Goal: Information Seeking & Learning: Learn about a topic

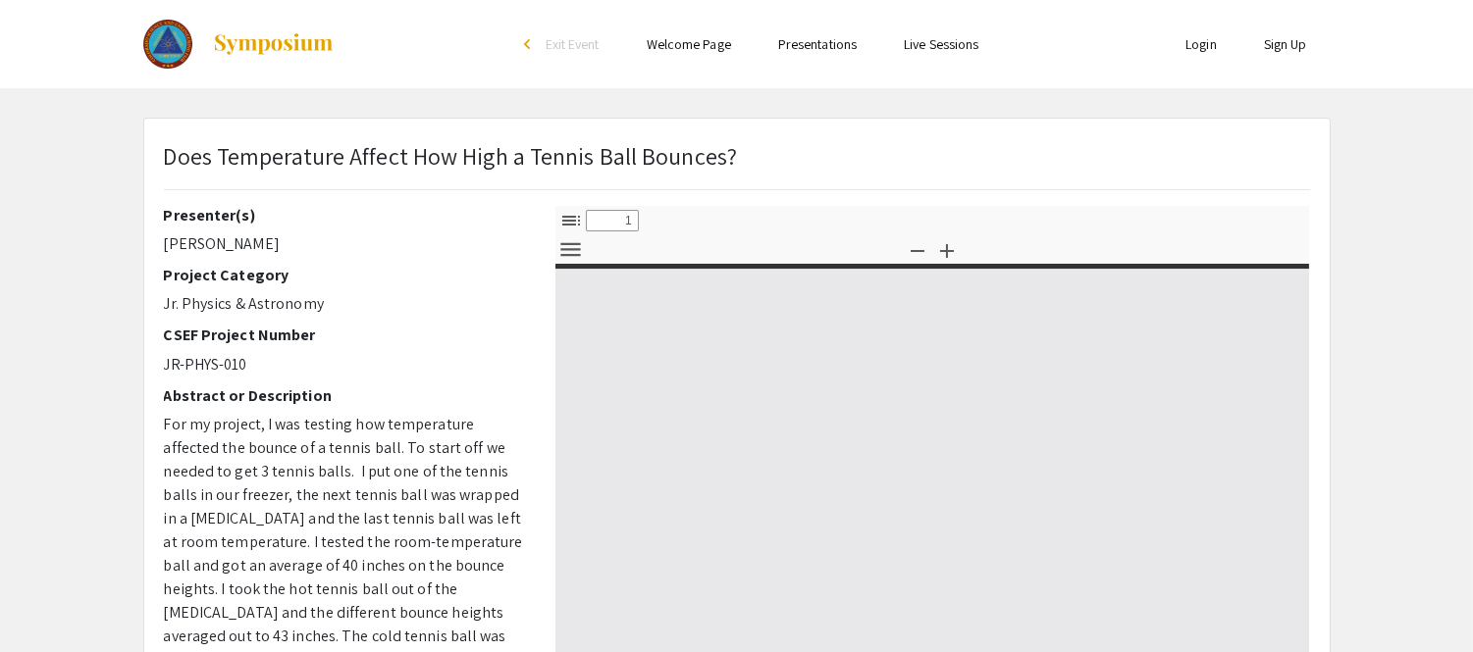
select select "custom"
type input "0"
select select "custom"
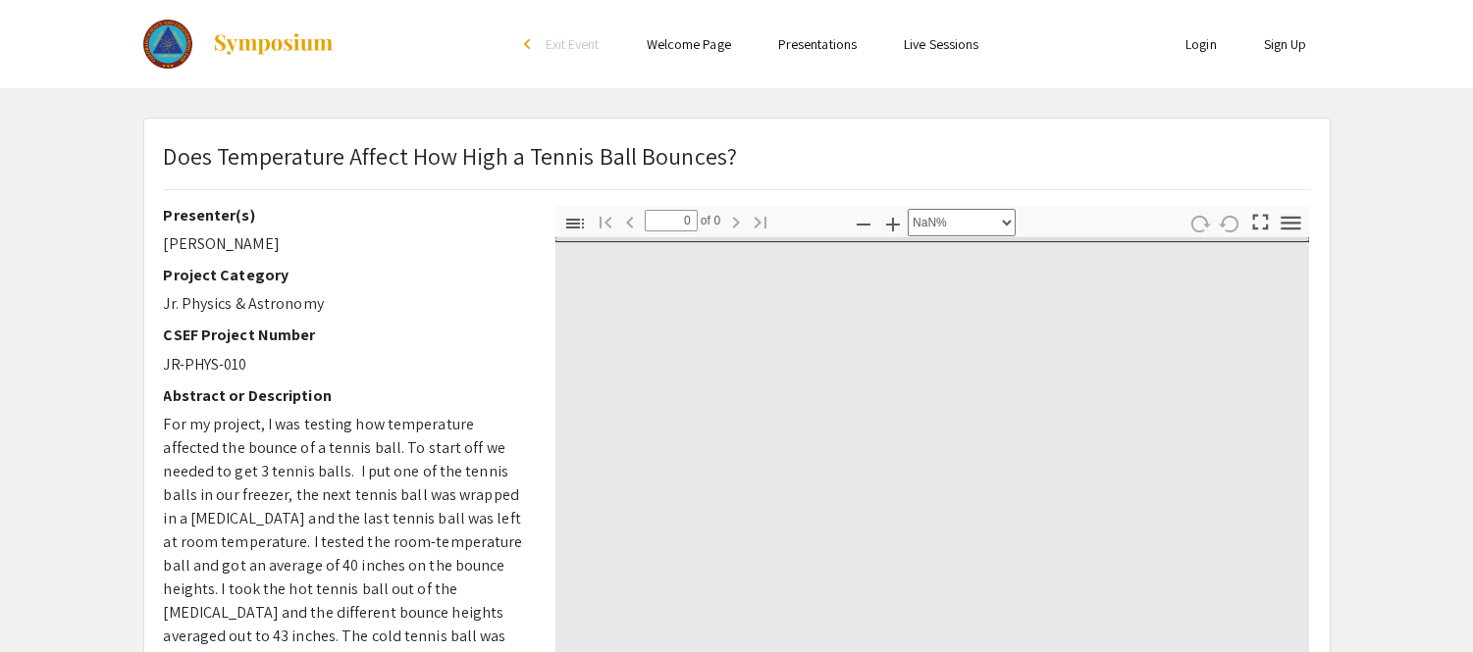
type input "1"
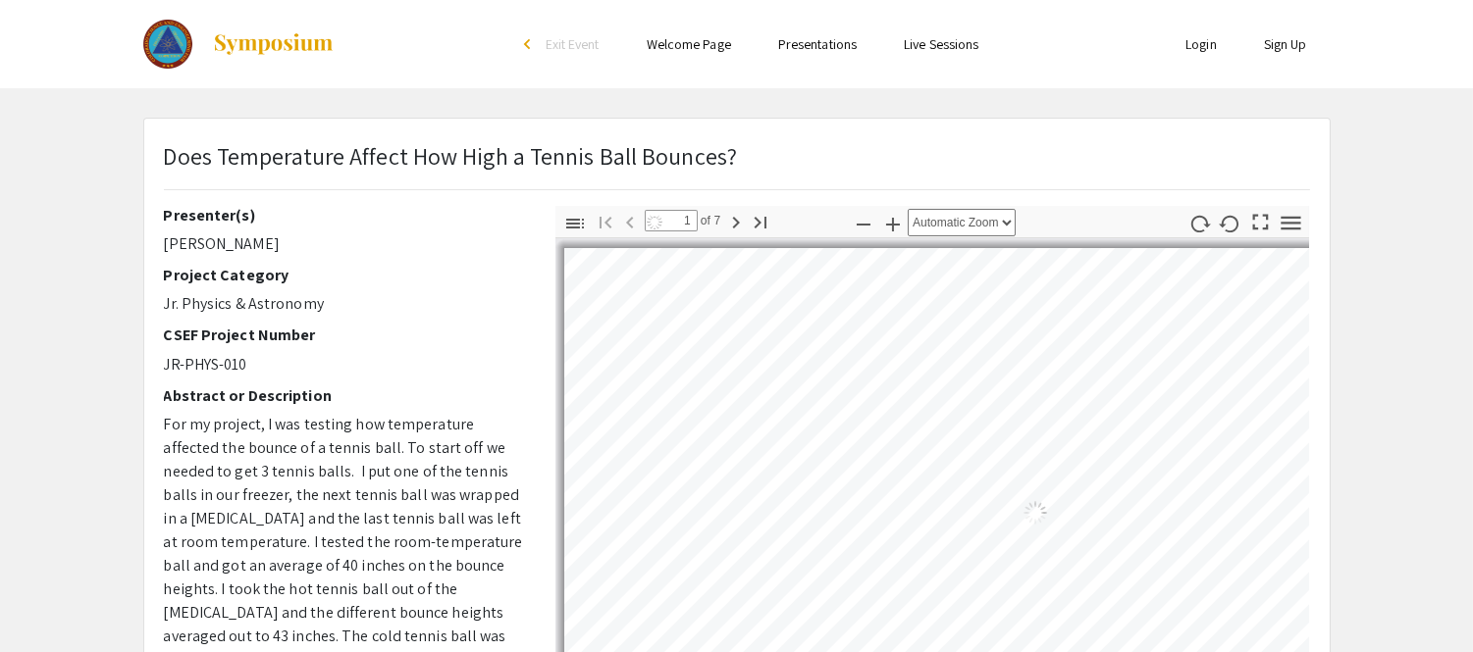
select select "auto"
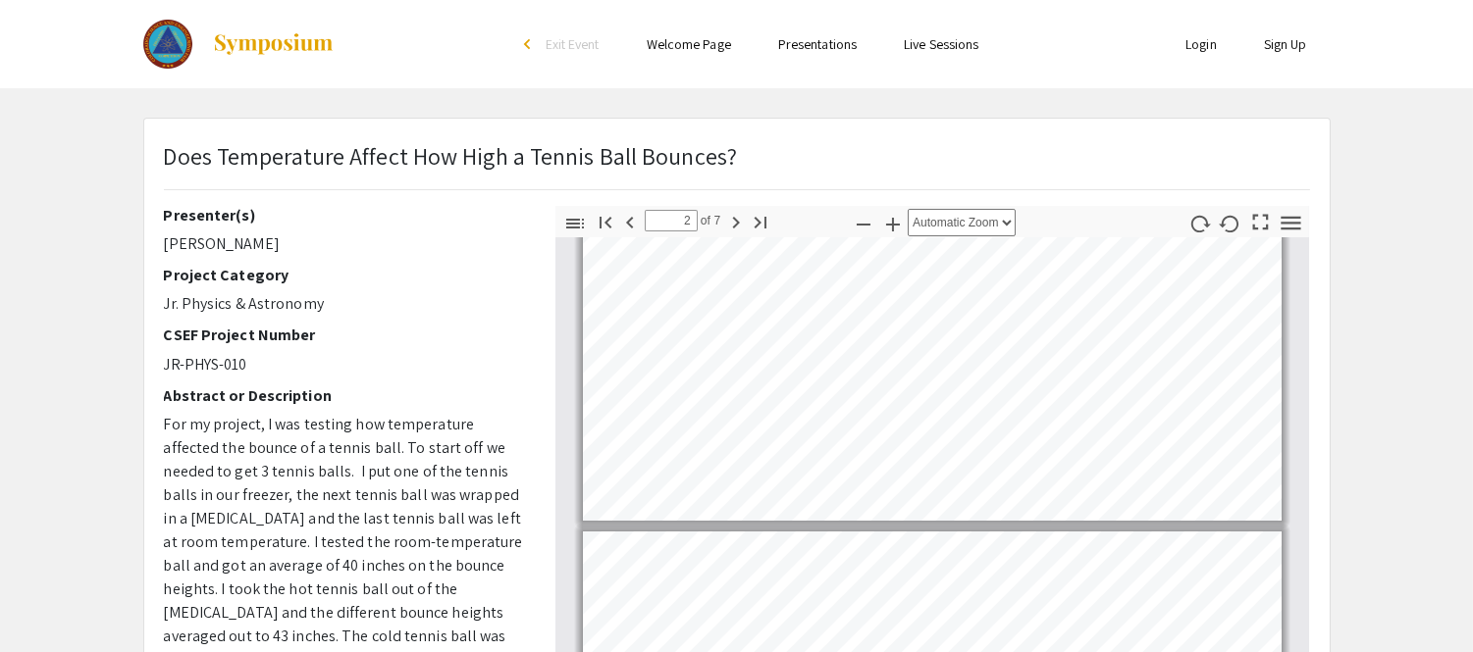
type input "1"
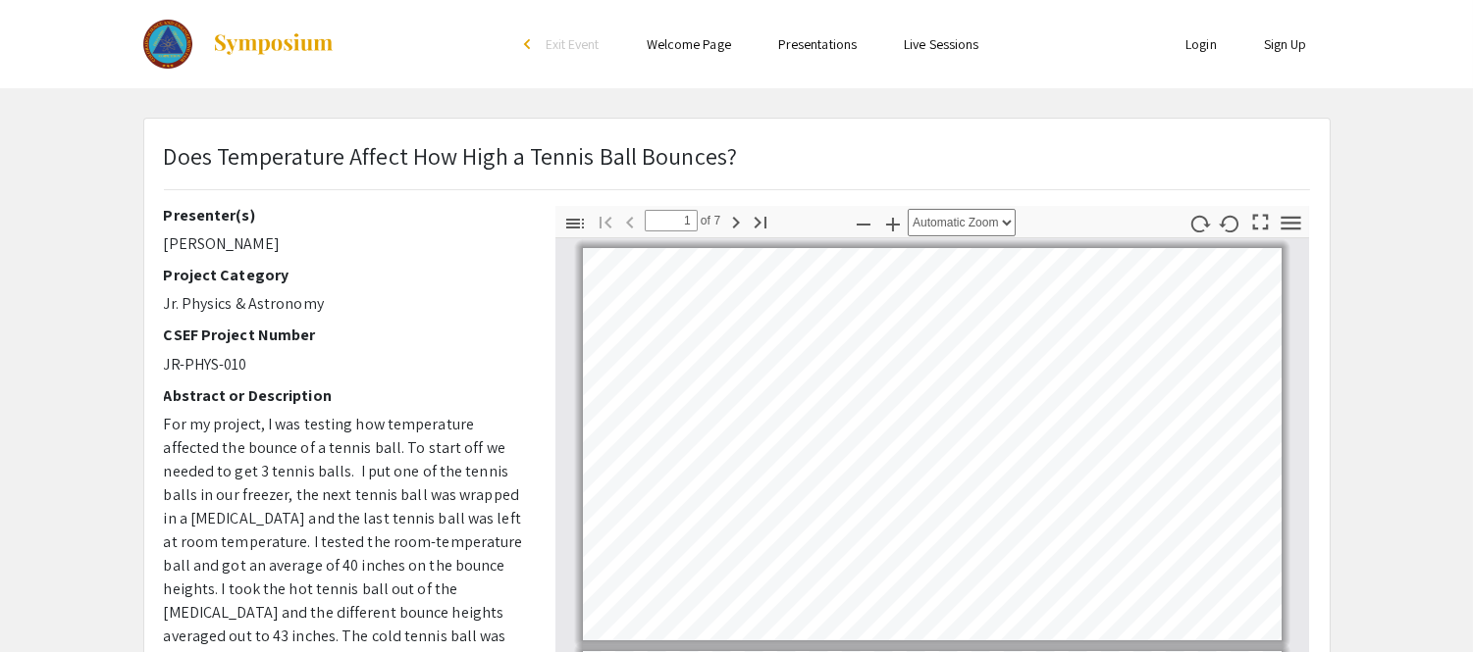
click at [389, 15] on div at bounding box center [338, 44] width 391 height 88
click at [305, 75] on div at bounding box center [338, 44] width 391 height 88
click at [486, 26] on div at bounding box center [338, 44] width 391 height 88
click at [299, 51] on img at bounding box center [273, 44] width 123 height 24
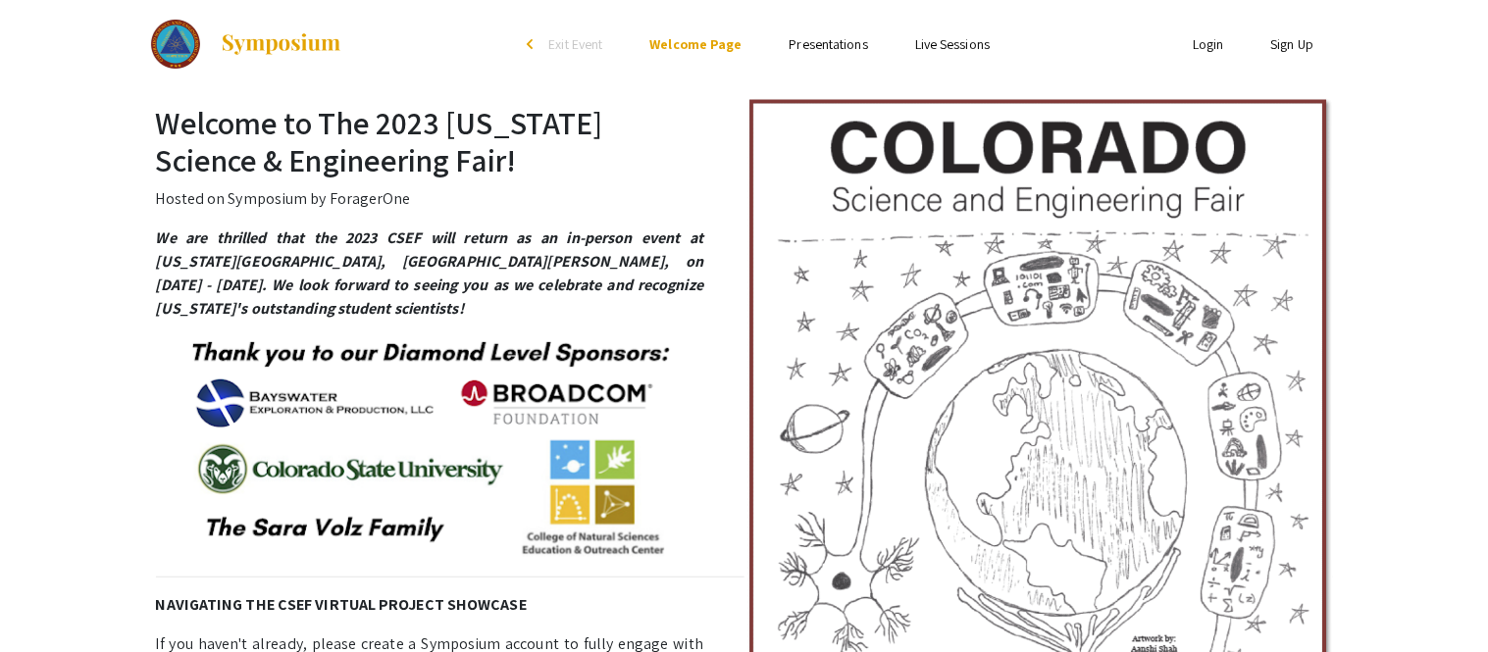
select select "custom"
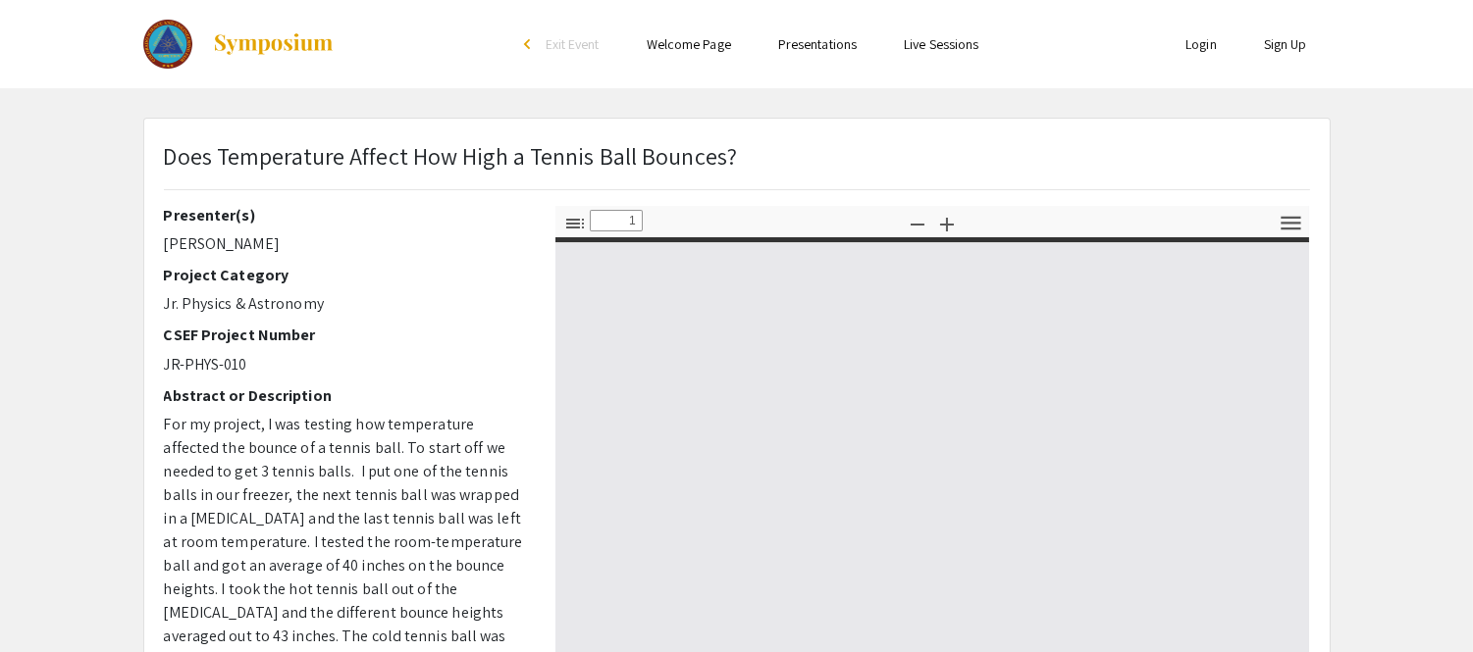
type input "0"
select select "auto"
type input "1"
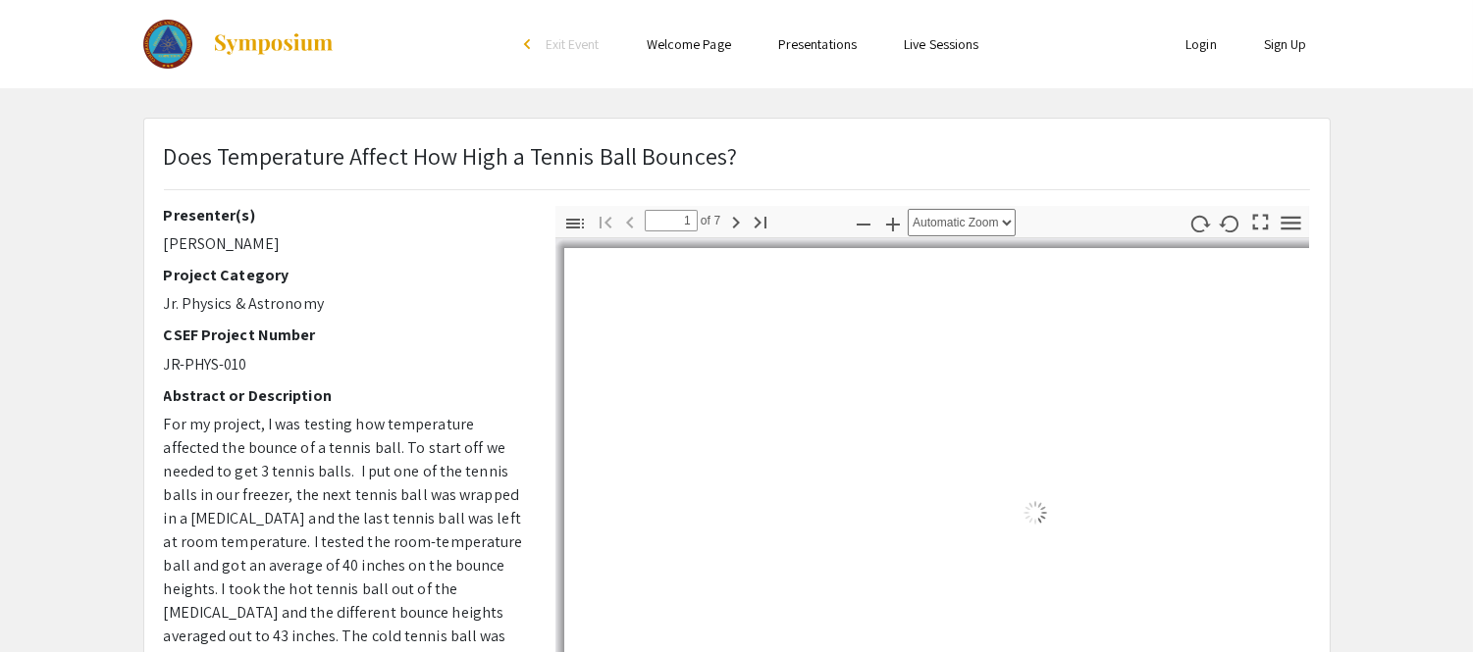
select select "auto"
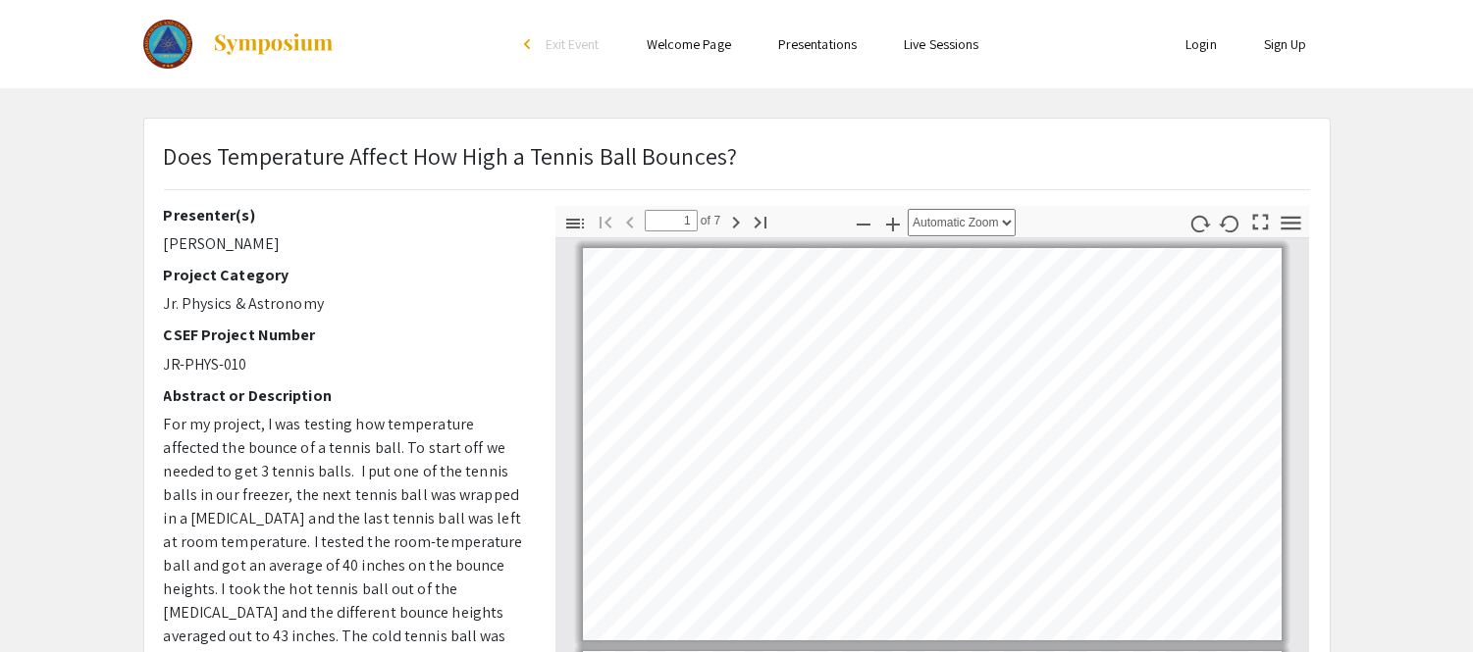
scroll to position [2, 0]
click at [491, 49] on div at bounding box center [338, 44] width 391 height 88
click at [52, 44] on div "Skip navigation arrow_back_ios Exit Event Welcome Page Presentations Live Sessi…" at bounding box center [736, 44] width 1473 height 88
click at [46, 54] on div "Skip navigation arrow_back_ios Exit Event Welcome Page Presentations Live Sessi…" at bounding box center [736, 44] width 1473 height 88
click at [37, 11] on div "Skip navigation arrow_back_ios Exit Event Welcome Page Presentations Live Sessi…" at bounding box center [736, 44] width 1473 height 88
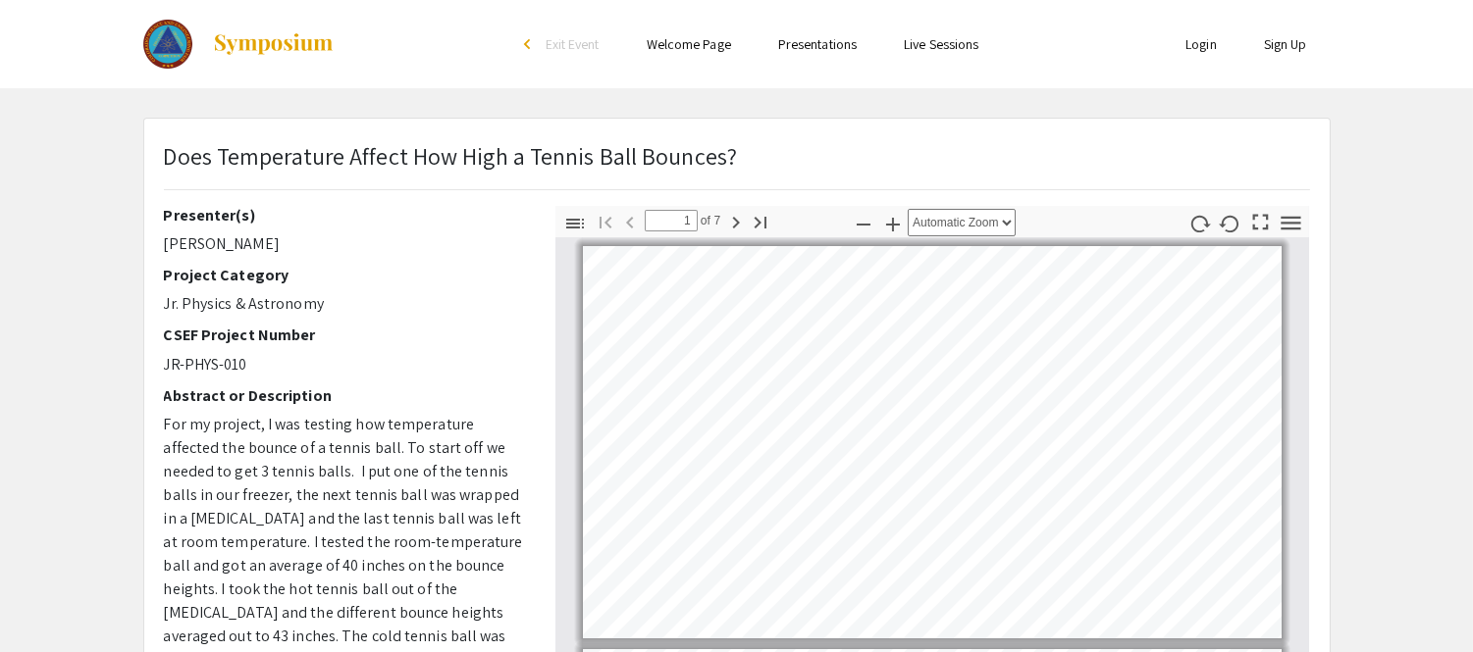
click at [82, 45] on div "Skip navigation arrow_back_ios Exit Event Welcome Page Presentations Live Sessi…" at bounding box center [736, 44] width 1473 height 88
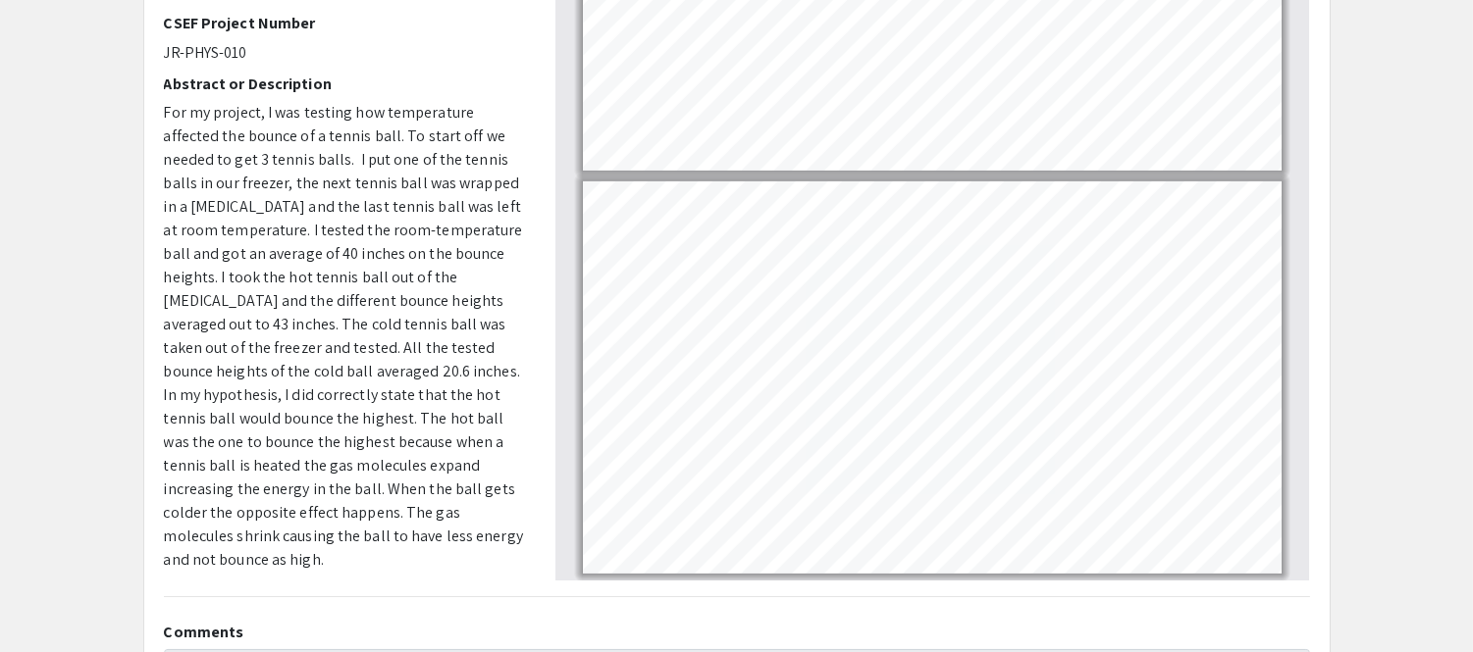
scroll to position [563, 0]
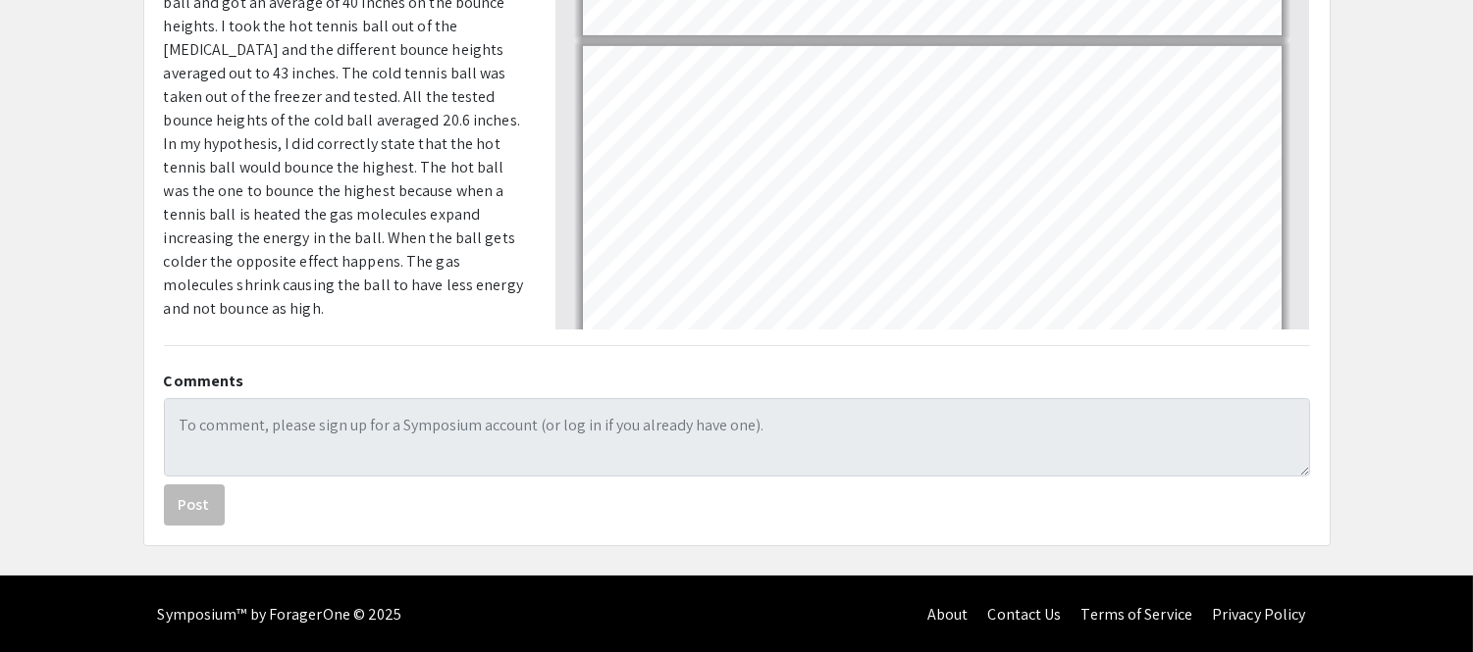
type input "7"
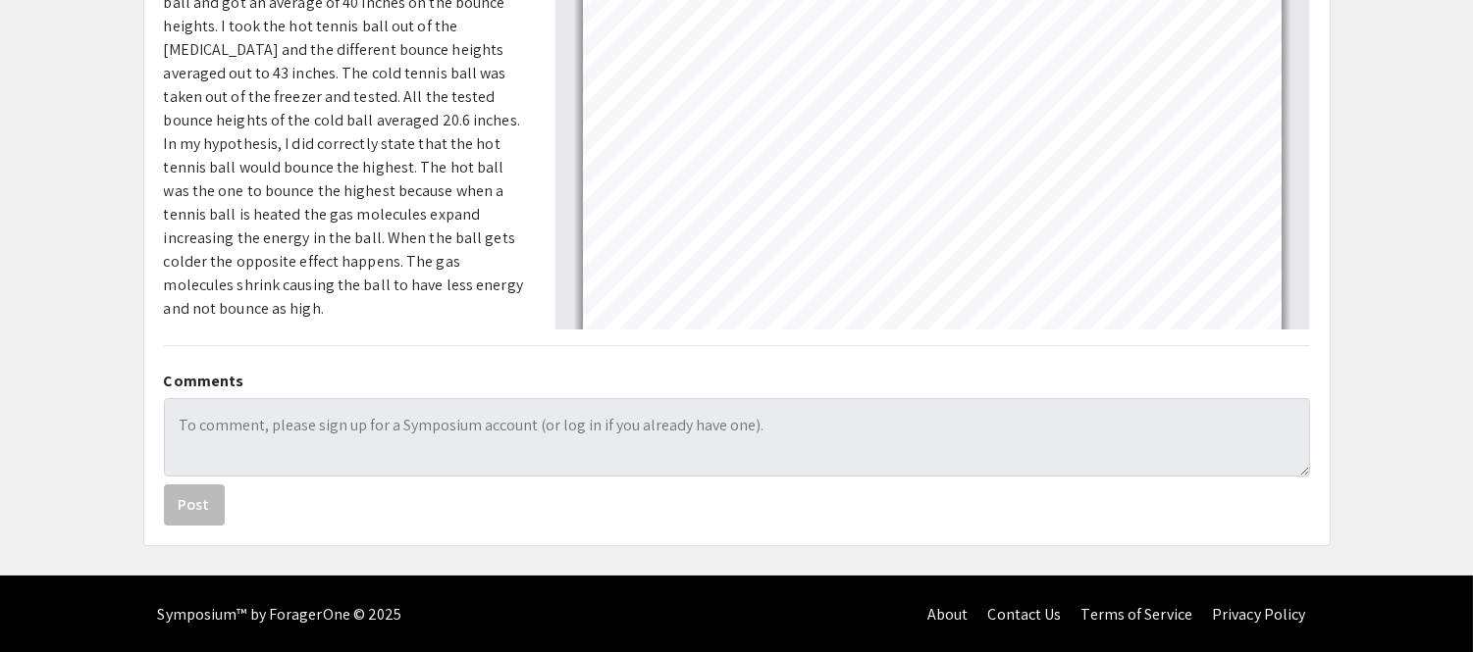
scroll to position [0, 0]
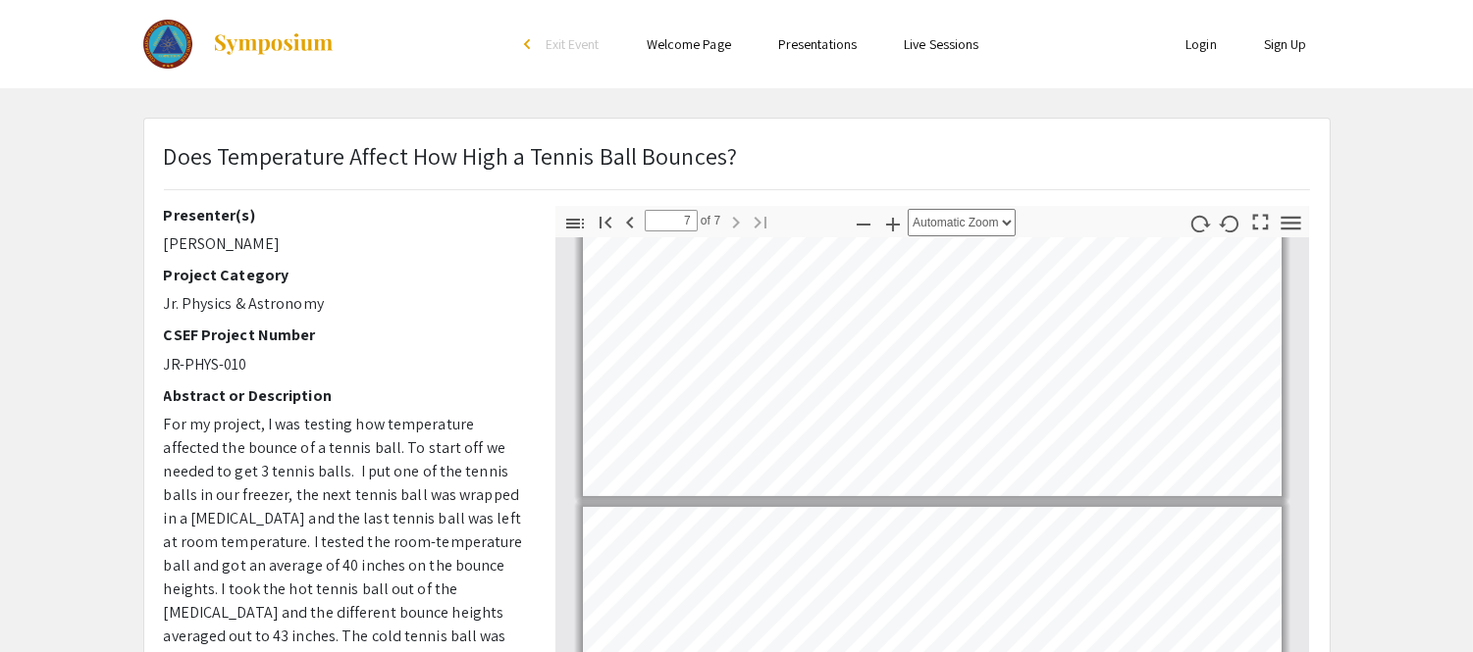
click at [80, 37] on div "Skip navigation arrow_back_ios Exit Event Welcome Page Presentations Live Sessi…" at bounding box center [736, 44] width 1473 height 88
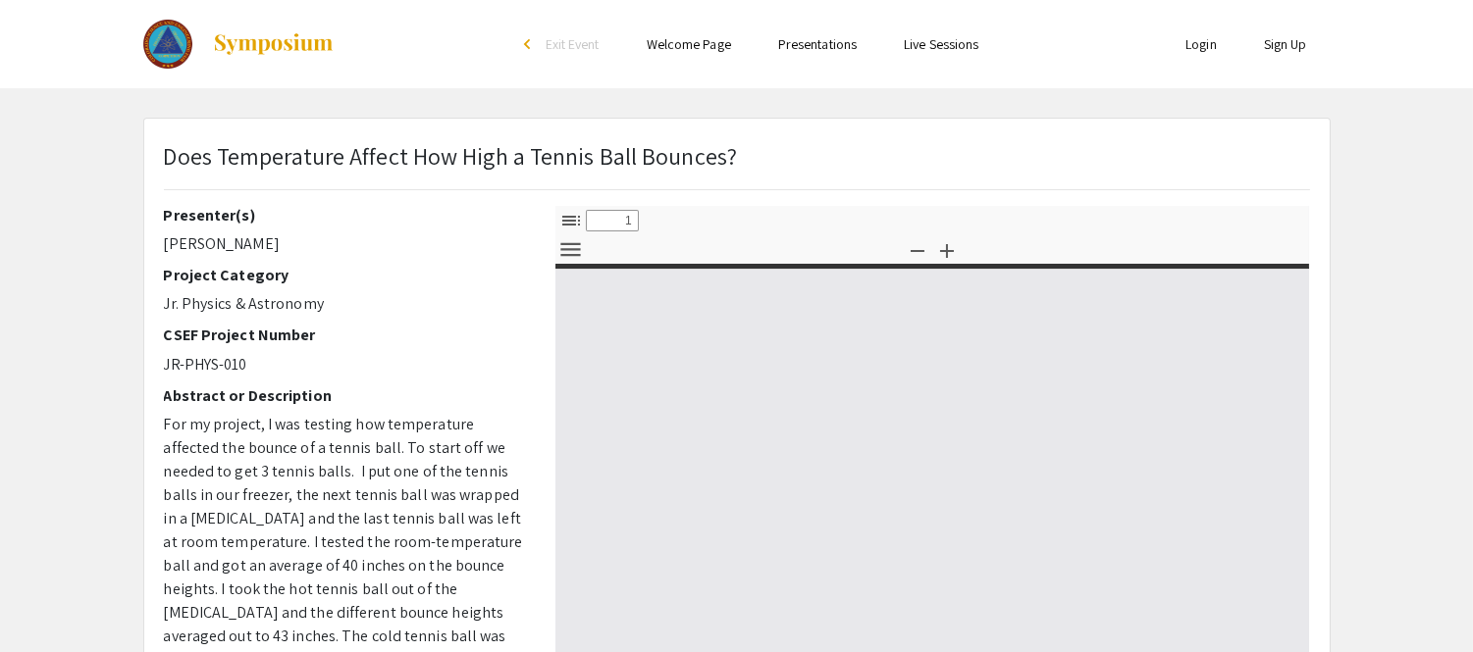
select select "custom"
type input "0"
select select "custom"
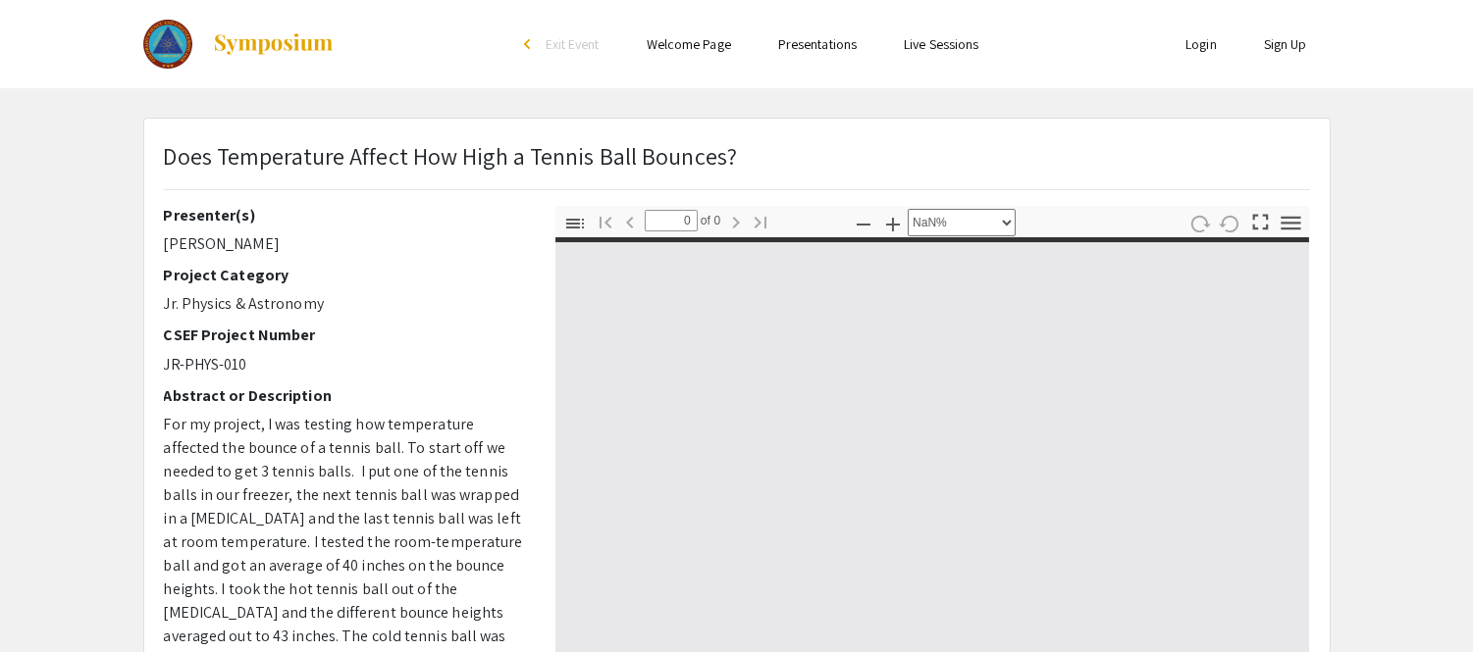
type input "1"
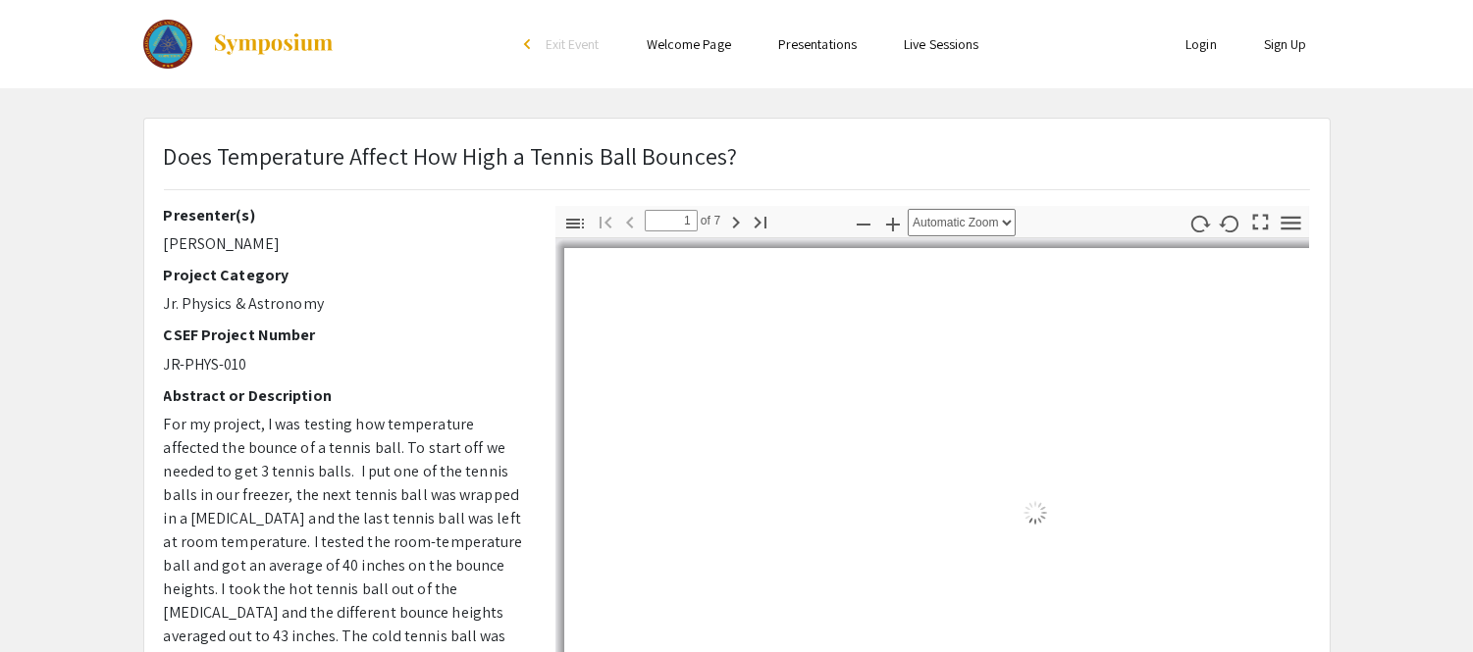
select select "auto"
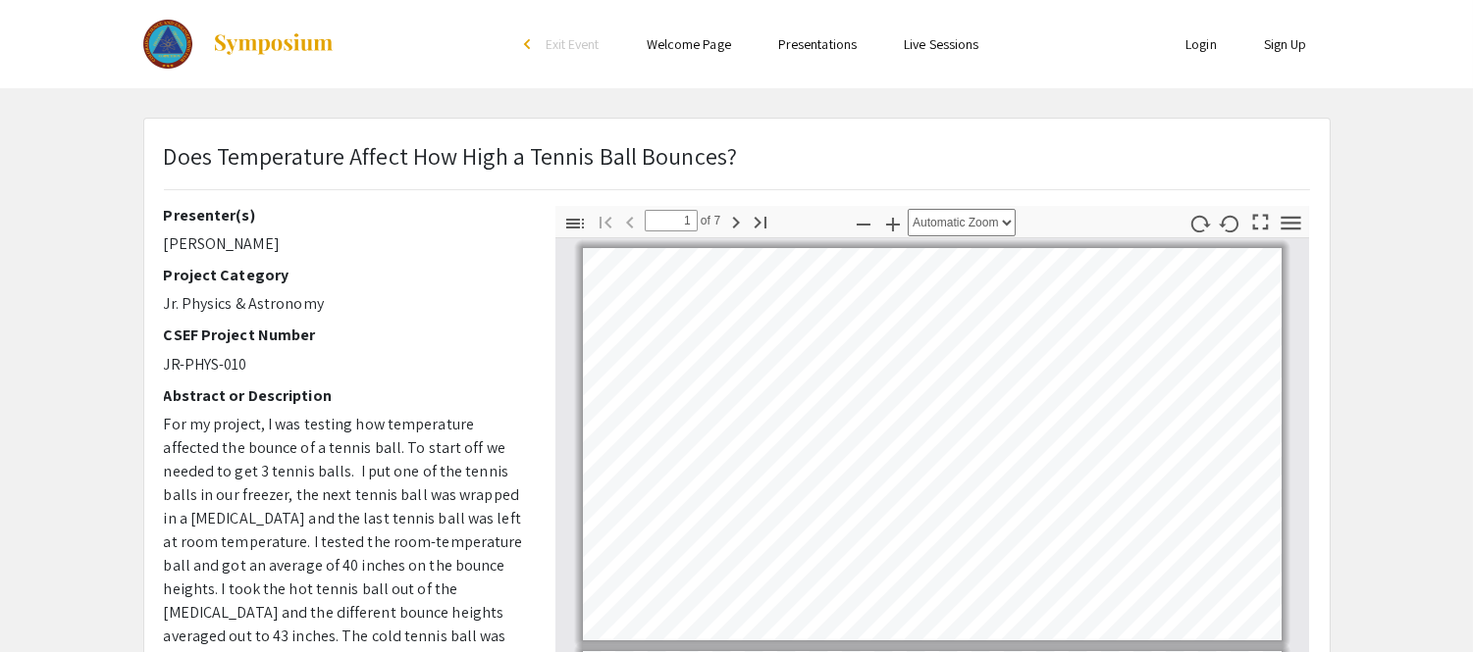
scroll to position [2, 0]
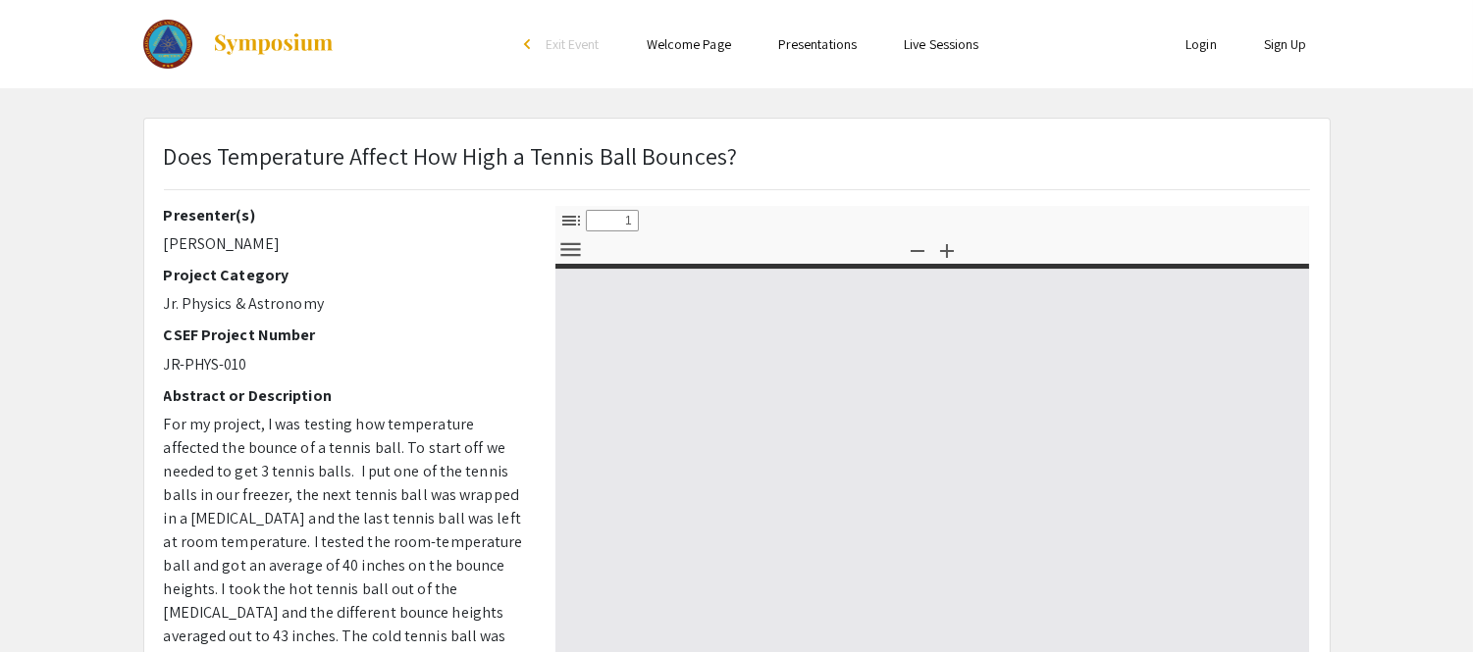
select select "custom"
type input "0"
select select "custom"
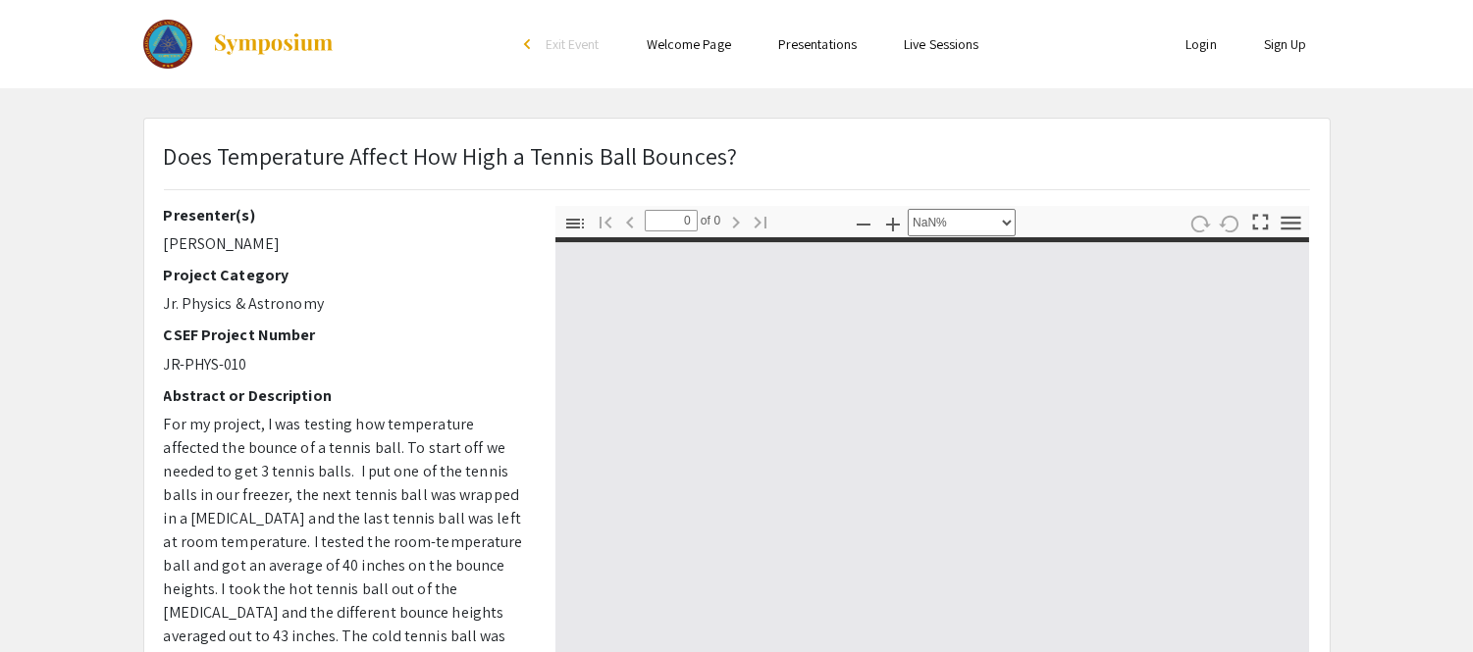
type input "1"
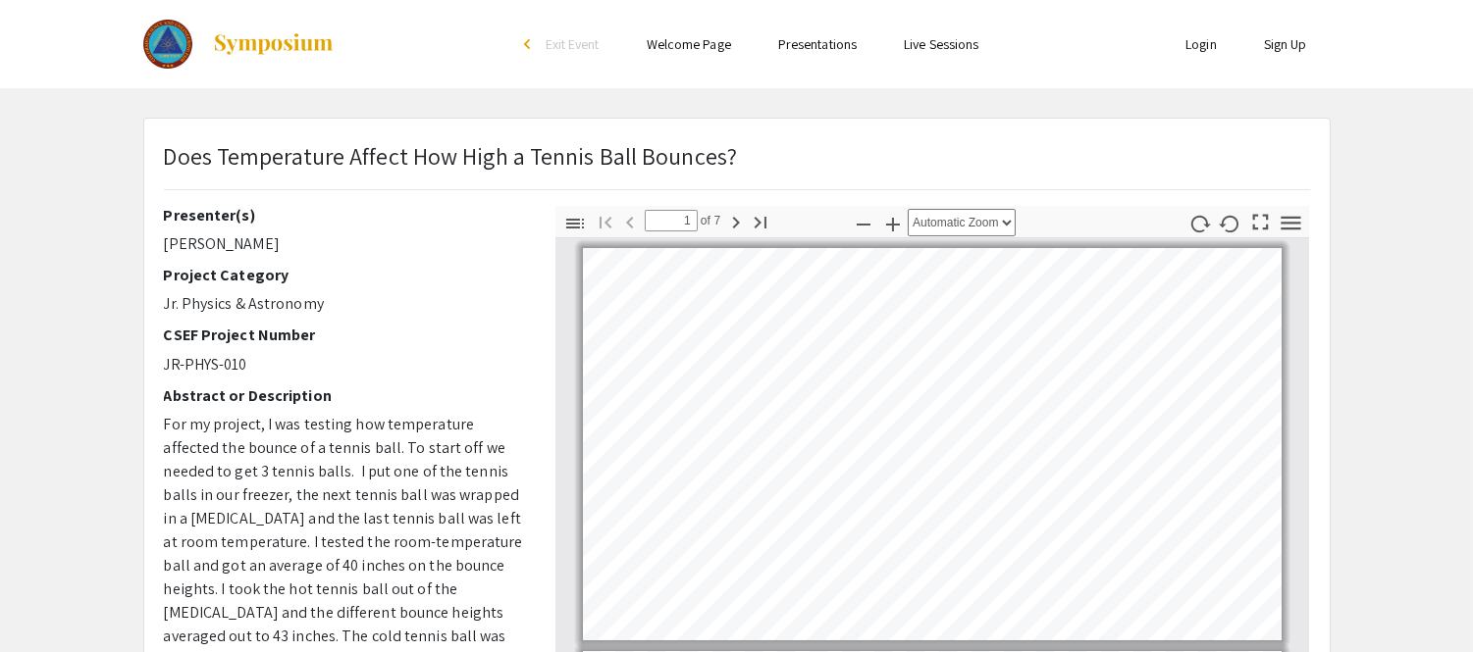
scroll to position [2, 0]
click at [744, 94] on div "Skip navigation arrow_back_ios Exit Event Welcome Page Presentations Live Sessi…" at bounding box center [736, 569] width 1473 height 1139
click at [1004, 226] on select "Automatic Zoom Actual Size Page Fit Page Width 50% 100% 125% 150% 200% 300% 400…" at bounding box center [962, 222] width 108 height 27
select select "page-actual"
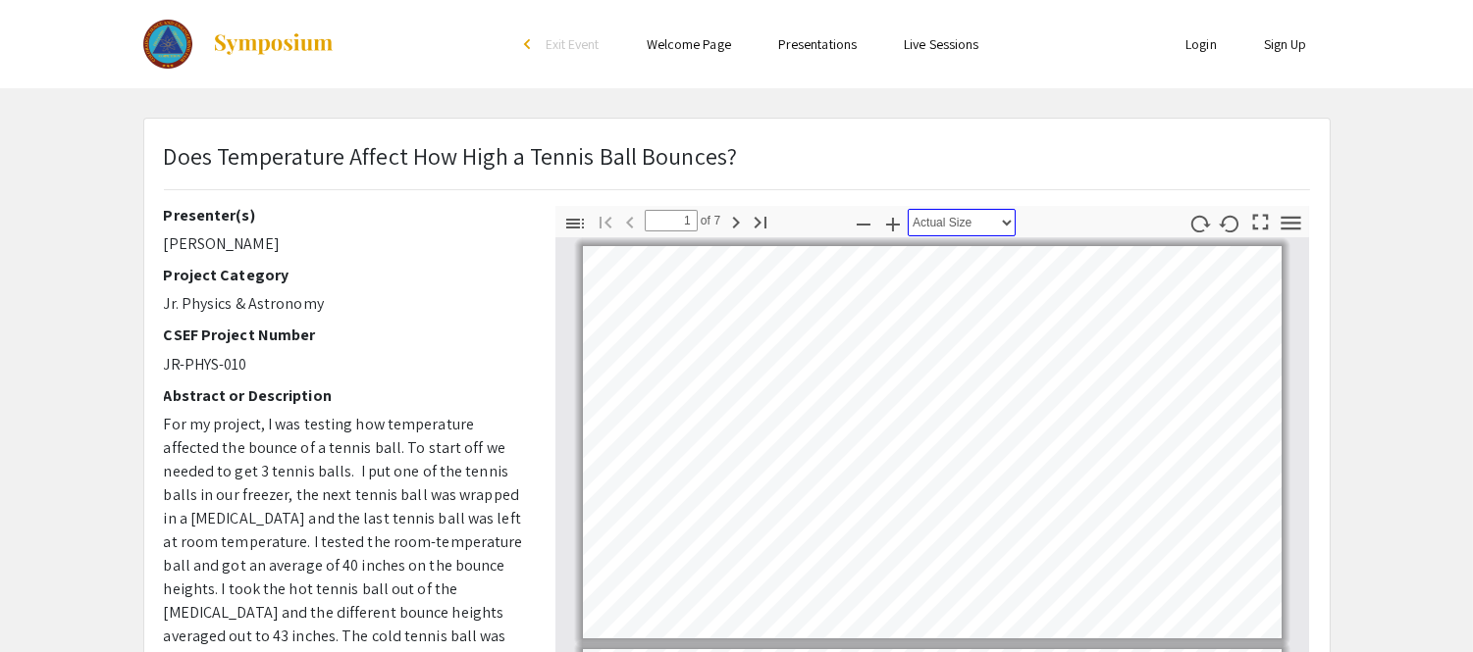
click at [908, 209] on select "Automatic Zoom Actual Size Page Fit Page Width 50% 100% 125% 150% 200% 300% 400…" at bounding box center [962, 222] width 108 height 27
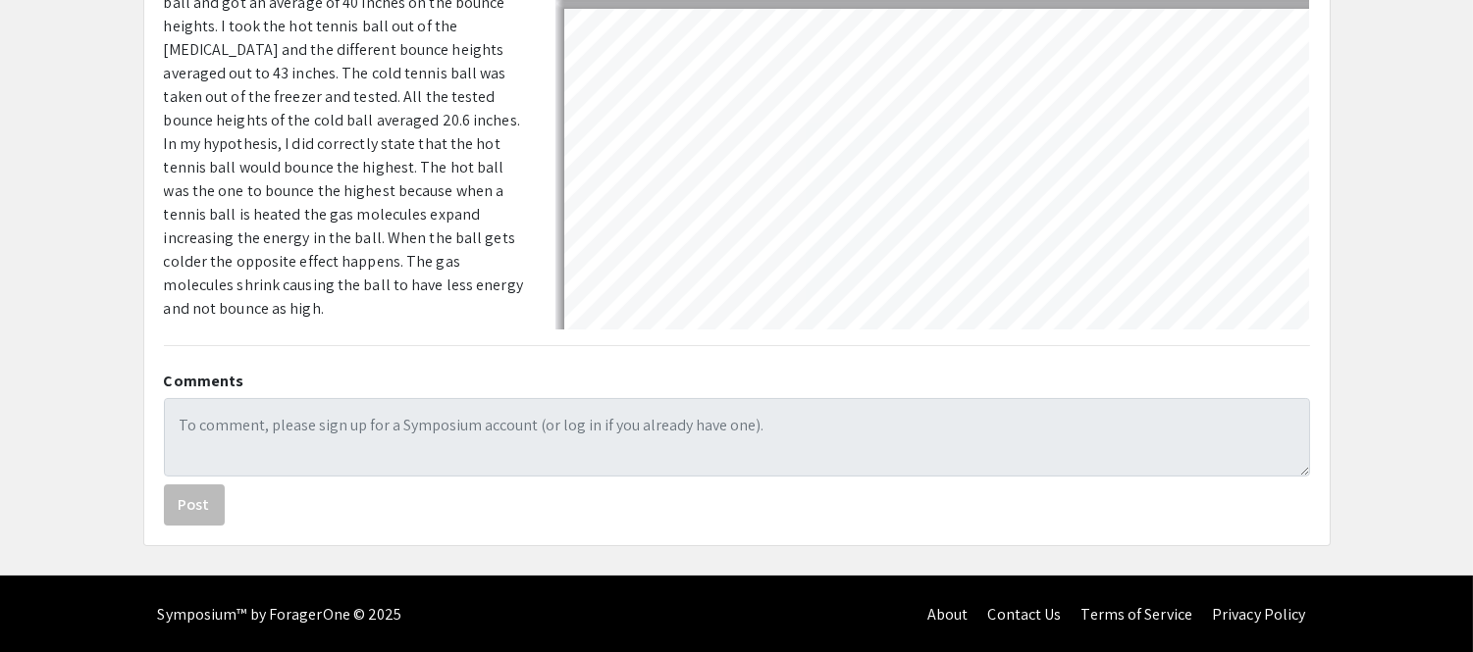
scroll to position [78, 0]
type input "1"
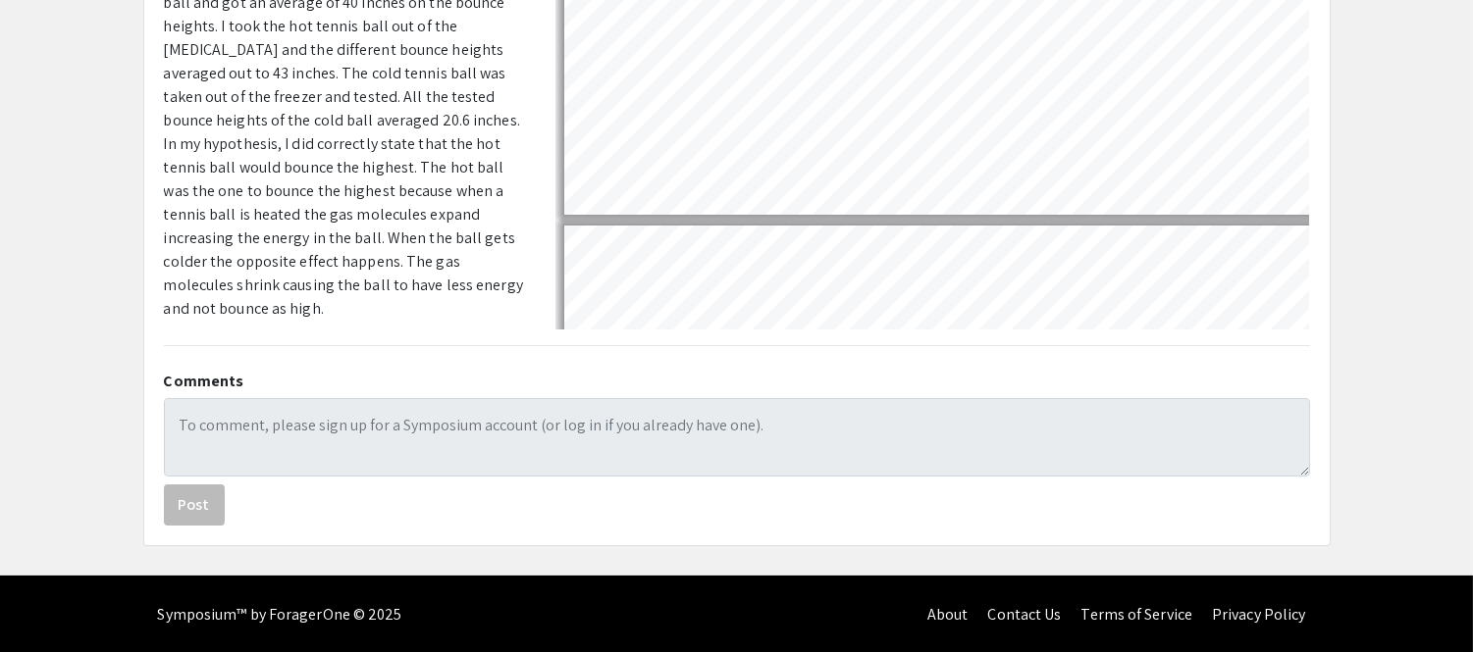
scroll to position [0, 0]
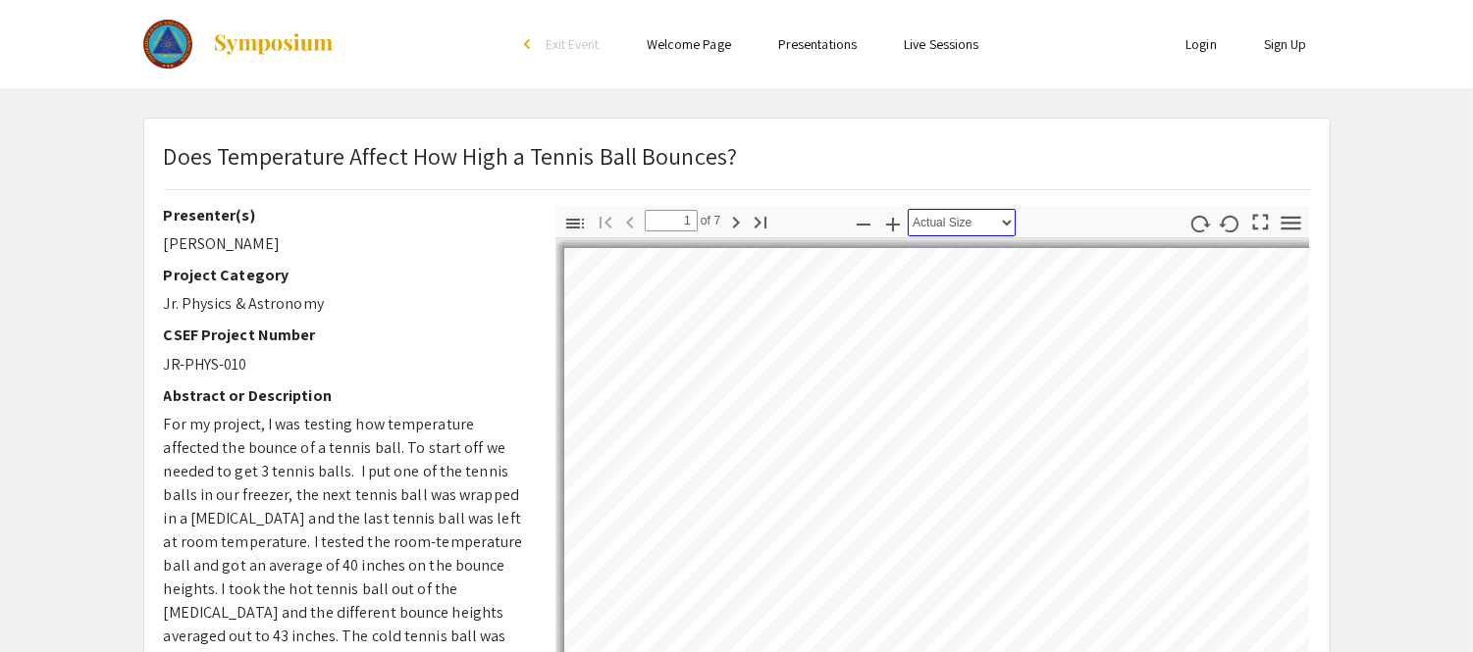
click at [968, 221] on select "Automatic Zoom Actual Size Page Fit Page Width 50% 100% 125% 150% 200% 300% 400…" at bounding box center [962, 222] width 108 height 27
select select "auto"
click at [908, 209] on select "Automatic Zoom Actual Size Page Fit Page Width 50% 100% 125% 150% 200% 300% 400…" at bounding box center [962, 222] width 108 height 27
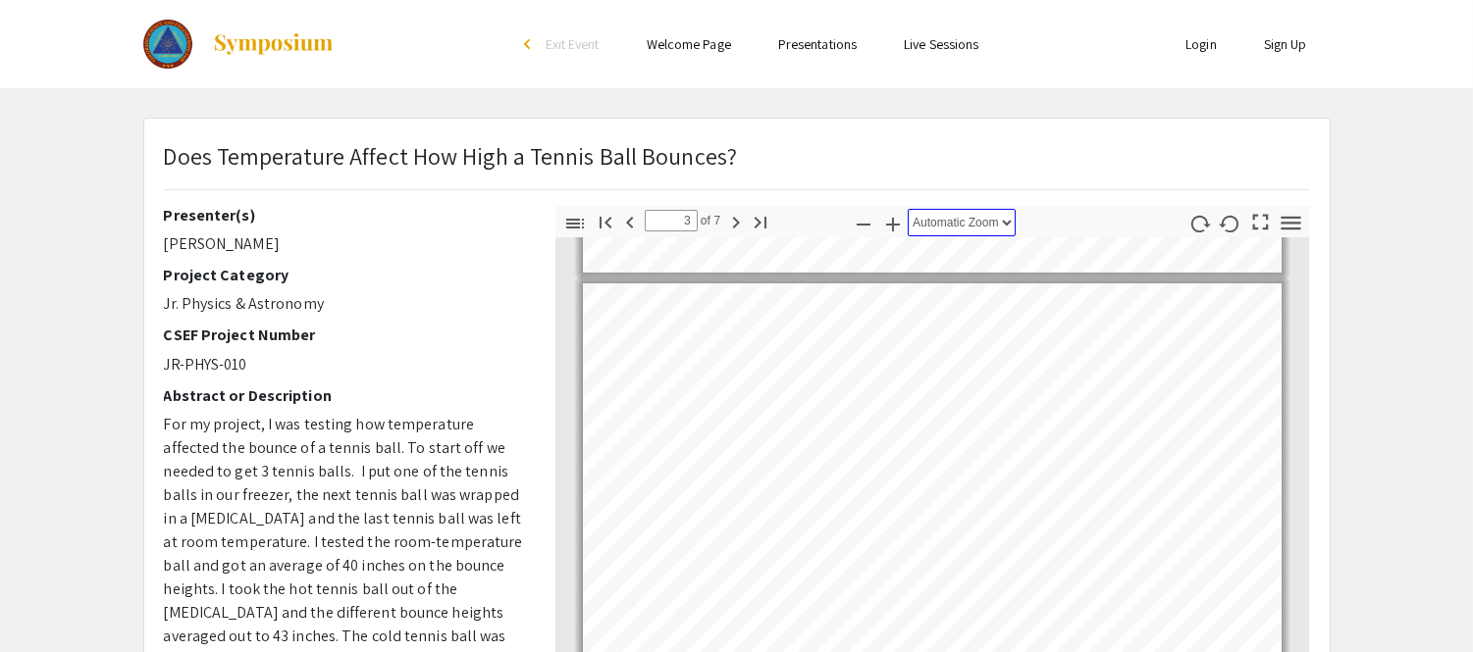
scroll to position [250, 0]
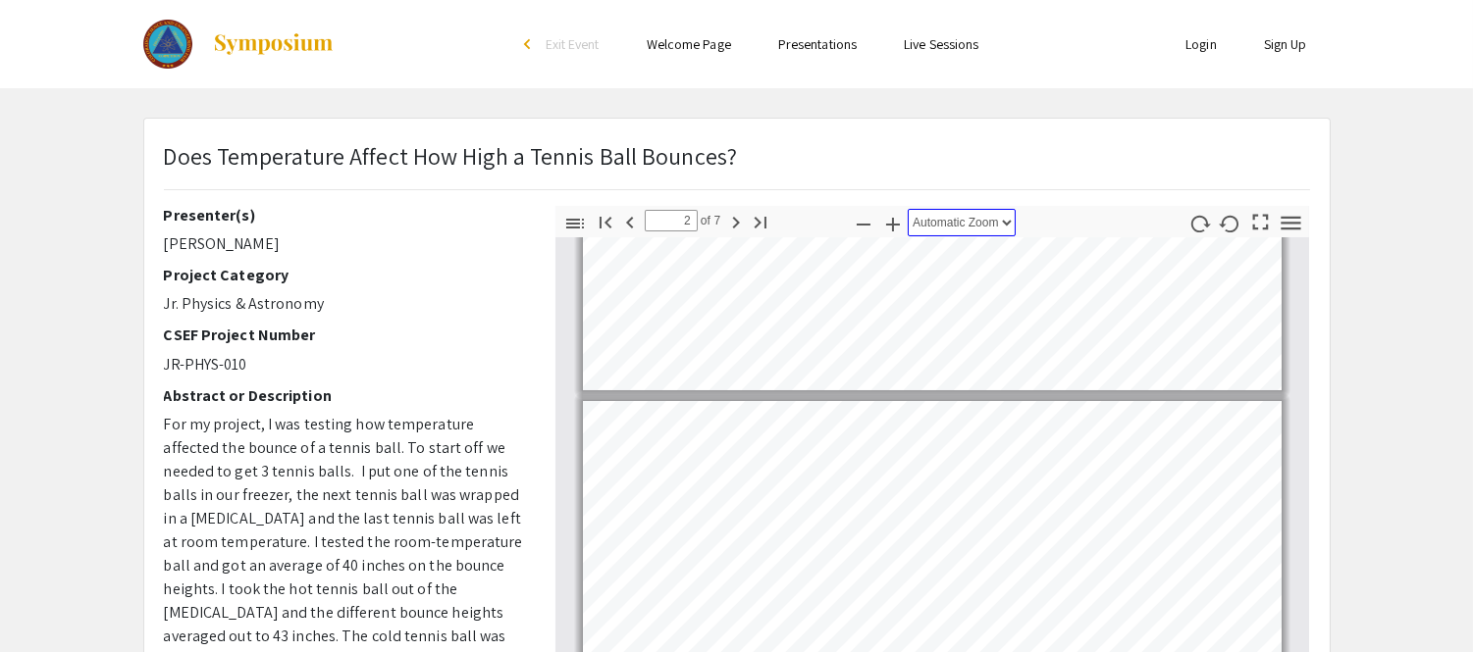
type input "1"
